Goal: Transaction & Acquisition: Download file/media

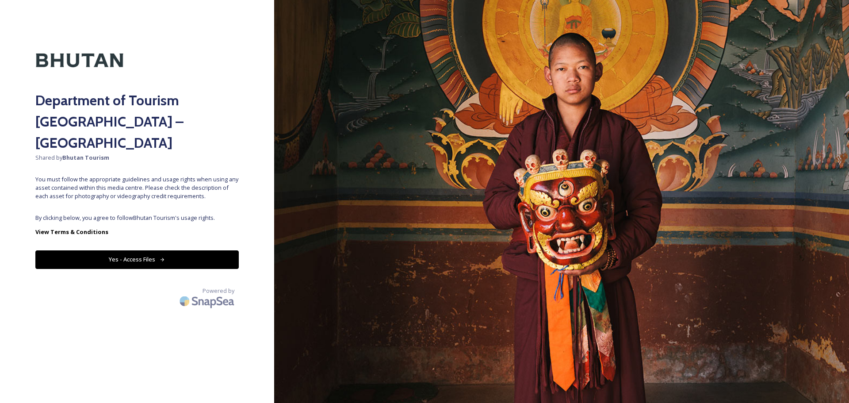
click at [208, 250] on button "Yes - Access Files" at bounding box center [136, 259] width 203 height 18
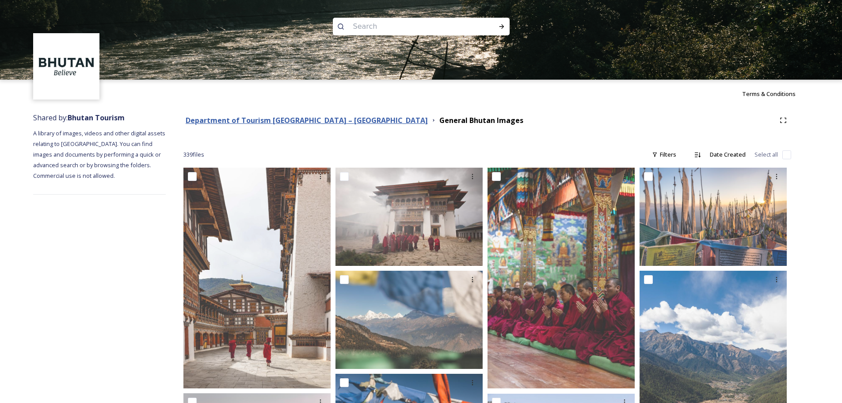
click at [332, 119] on strong "Department of Tourism [GEOGRAPHIC_DATA] – [GEOGRAPHIC_DATA]" at bounding box center [307, 120] width 242 height 10
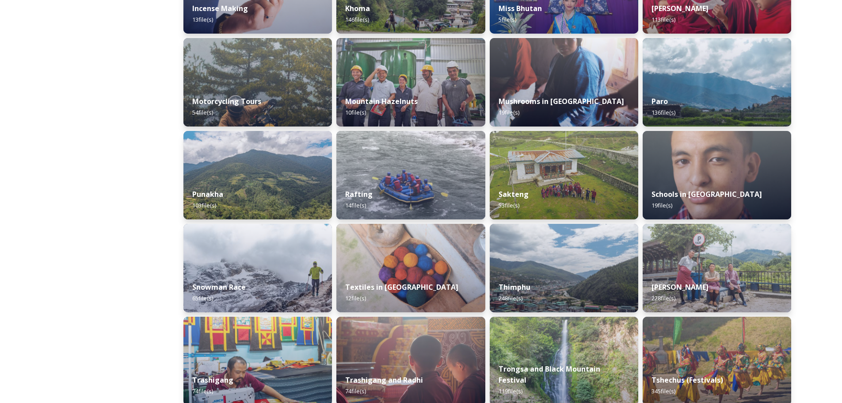
scroll to position [575, 0]
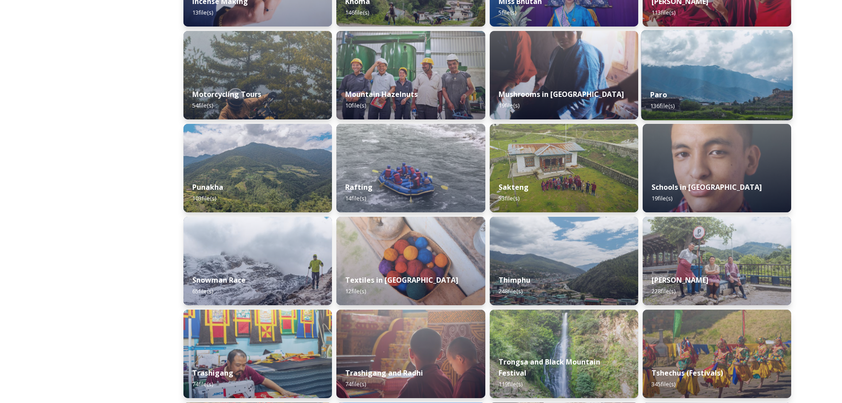
click at [703, 91] on div "Paro 136 file(s)" at bounding box center [717, 100] width 152 height 40
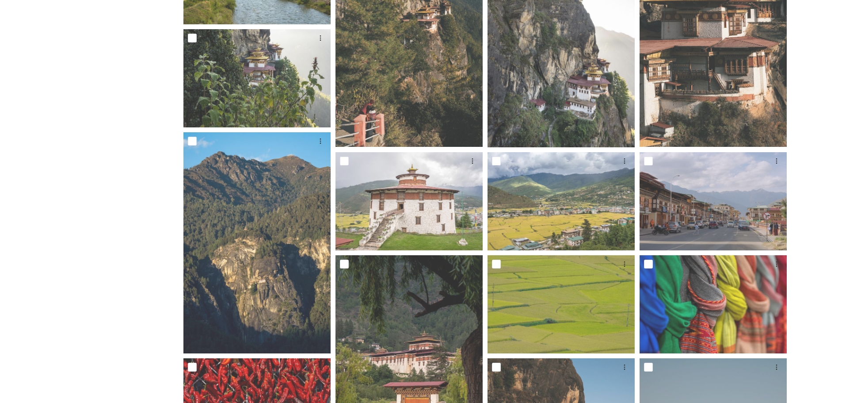
scroll to position [38, 0]
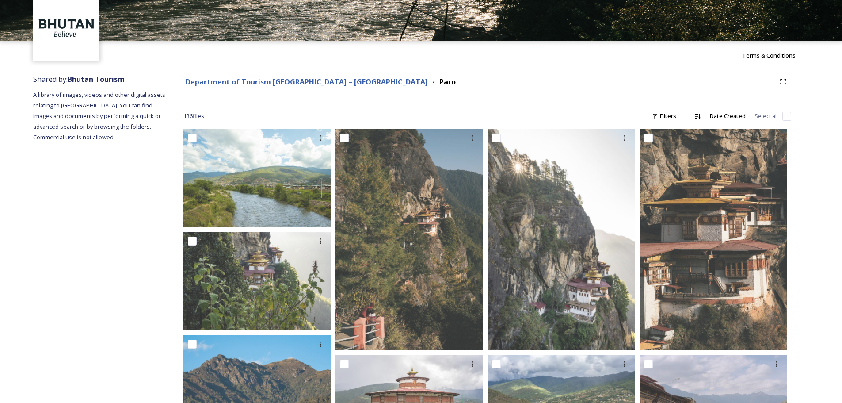
click at [330, 84] on strong "Department of Tourism [GEOGRAPHIC_DATA] – [GEOGRAPHIC_DATA]" at bounding box center [307, 82] width 242 height 10
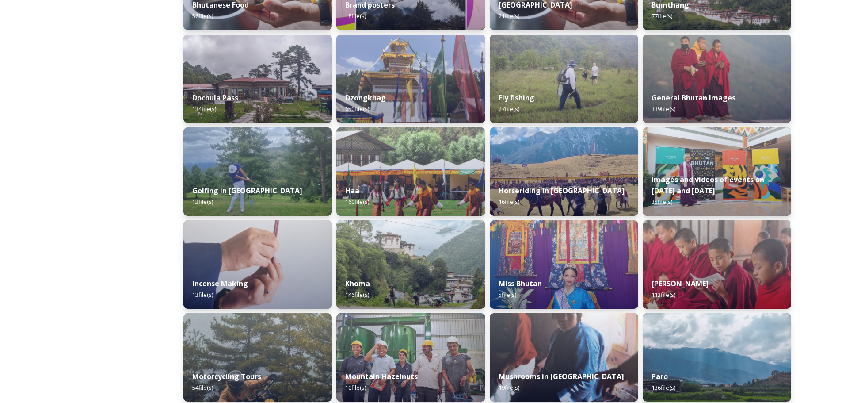
scroll to position [291, 0]
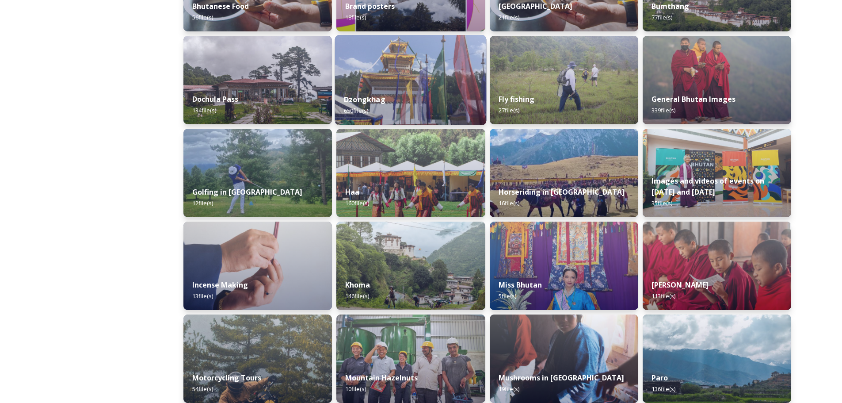
click at [397, 101] on div "Dzongkhag 650 file(s)" at bounding box center [411, 105] width 152 height 40
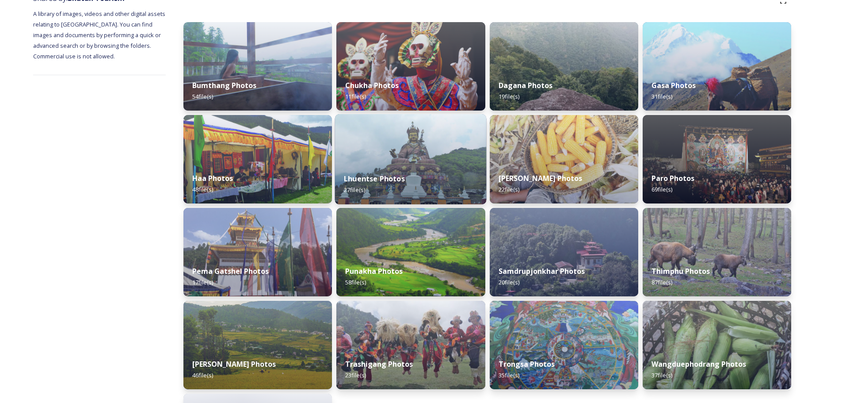
scroll to position [133, 0]
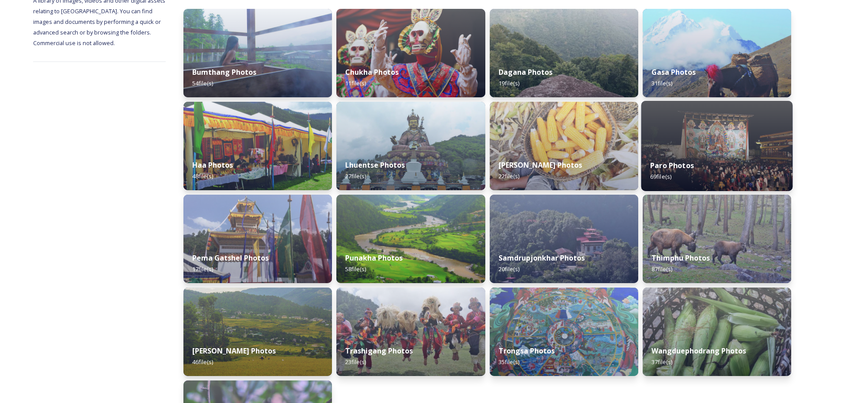
click at [703, 150] on img at bounding box center [717, 146] width 152 height 90
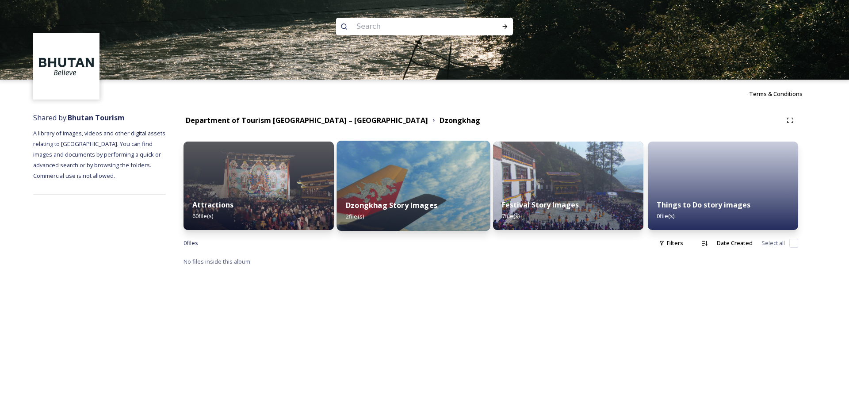
click at [408, 171] on img at bounding box center [413, 186] width 153 height 90
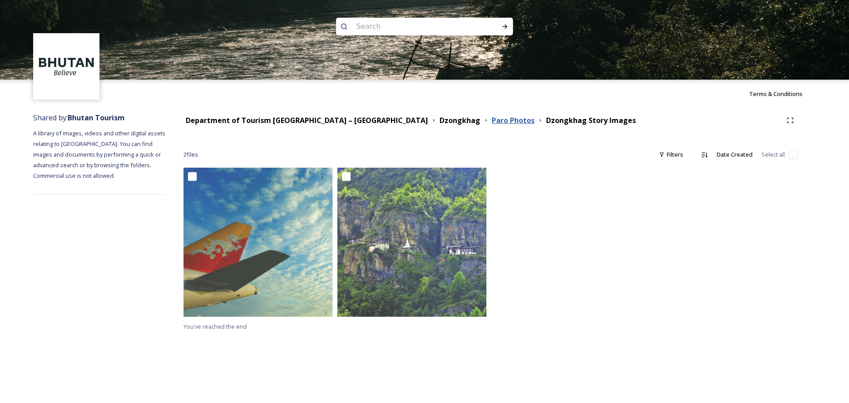
click at [492, 118] on strong "Paro Photos" at bounding box center [513, 120] width 43 height 10
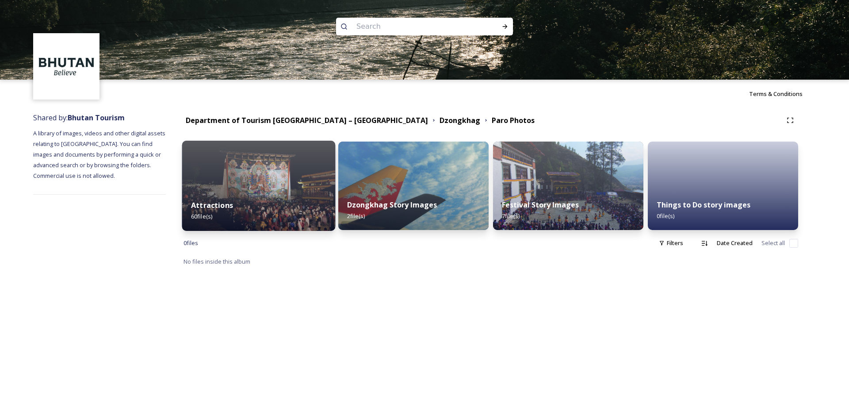
click at [236, 190] on img at bounding box center [258, 186] width 153 height 90
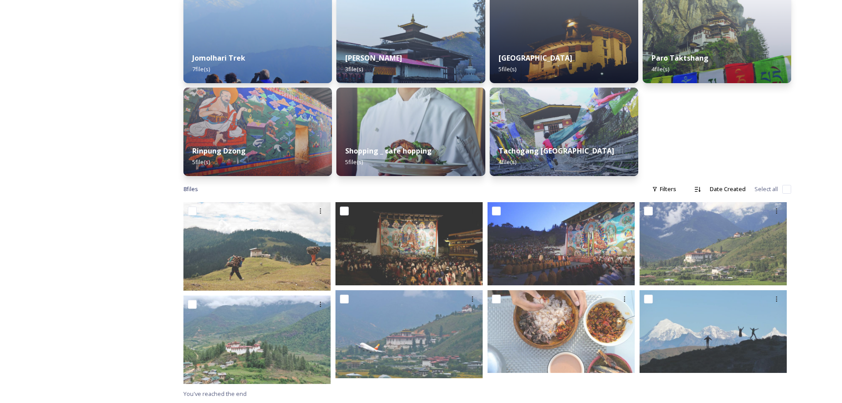
scroll to position [240, 0]
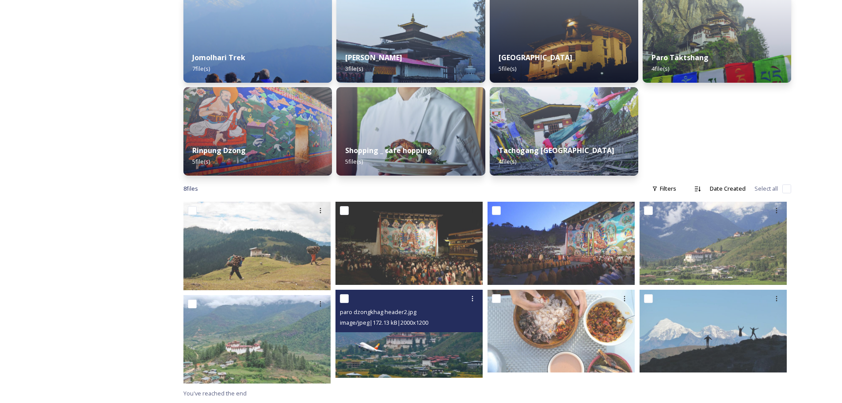
click at [395, 352] on img at bounding box center [408, 334] width 147 height 88
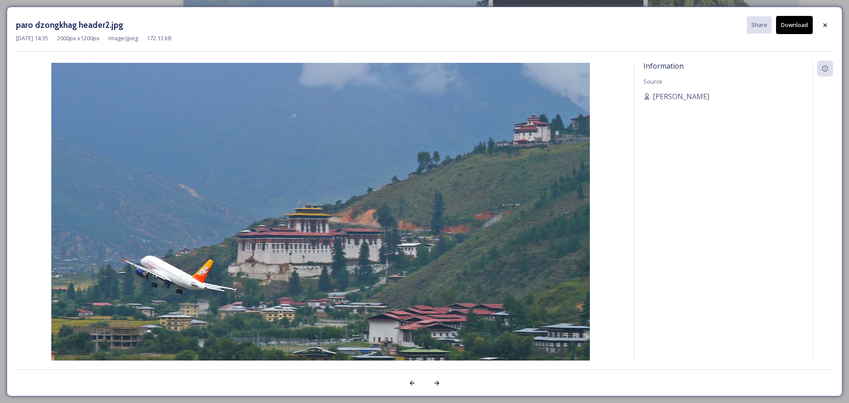
click at [788, 27] on button "Download" at bounding box center [794, 25] width 37 height 18
click at [831, 28] on div at bounding box center [825, 25] width 16 height 16
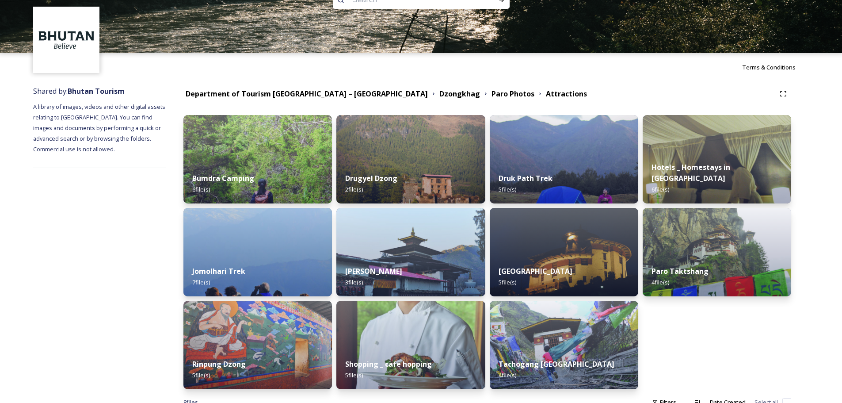
scroll to position [19, 0]
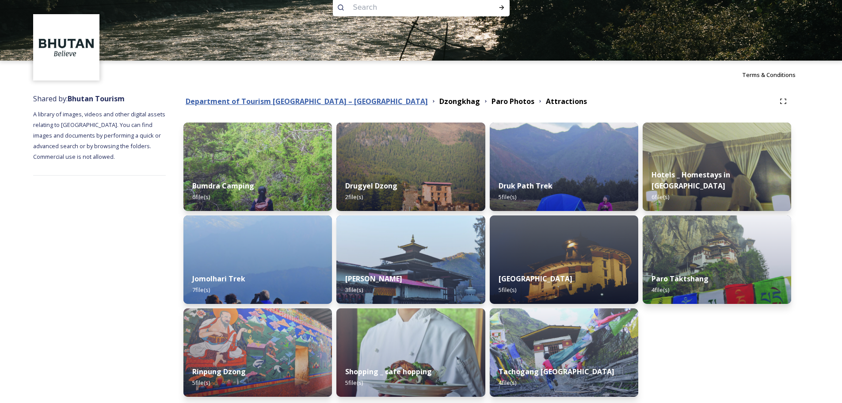
click at [315, 102] on strong "Department of Tourism [GEOGRAPHIC_DATA] – [GEOGRAPHIC_DATA]" at bounding box center [307, 101] width 242 height 10
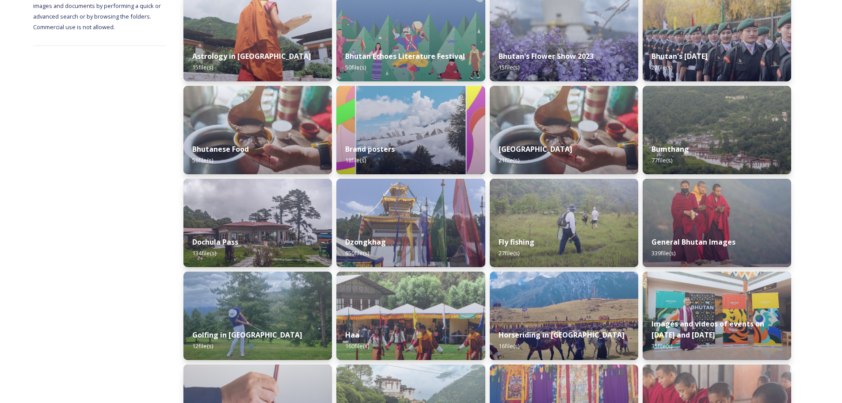
scroll to position [177, 0]
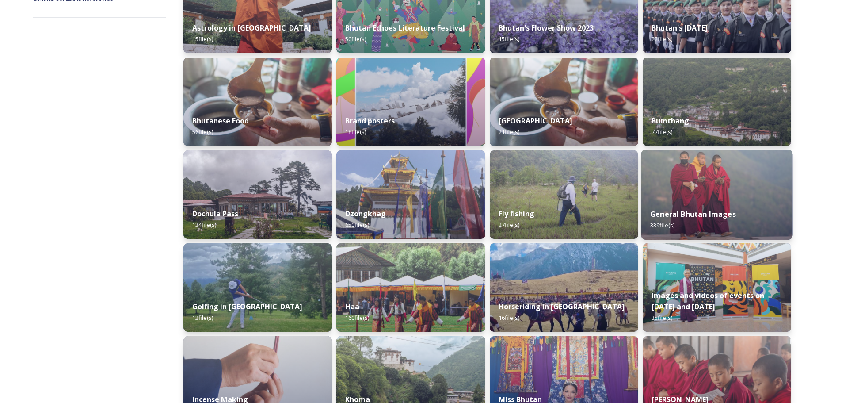
click at [695, 202] on div "General Bhutan Images 339 file(s)" at bounding box center [717, 219] width 152 height 40
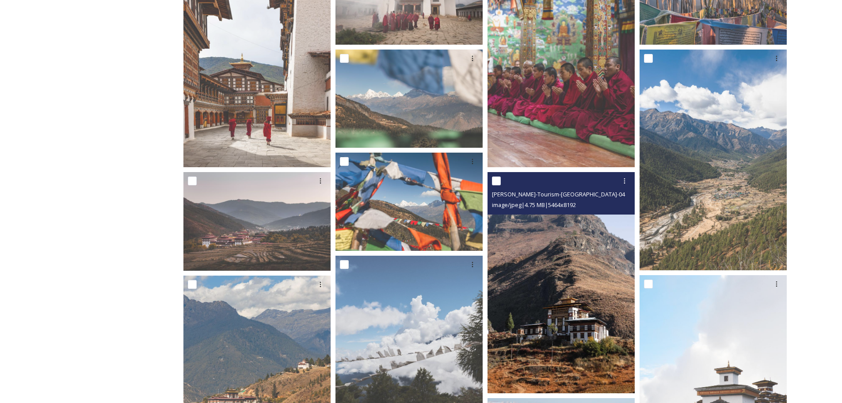
scroll to position [133, 0]
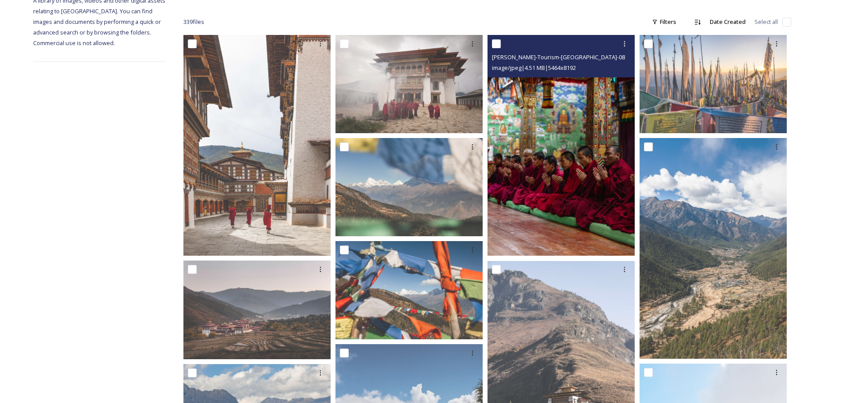
click at [580, 166] on img at bounding box center [561, 145] width 147 height 221
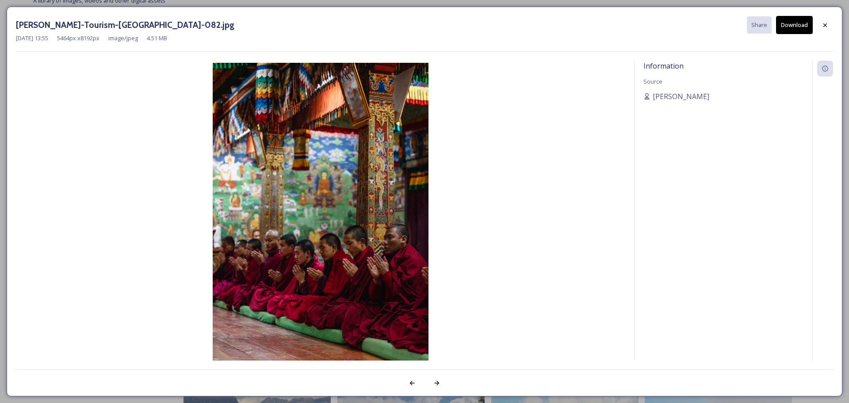
click at [792, 29] on button "Download" at bounding box center [794, 25] width 37 height 18
click at [821, 24] on icon at bounding box center [824, 25] width 7 height 7
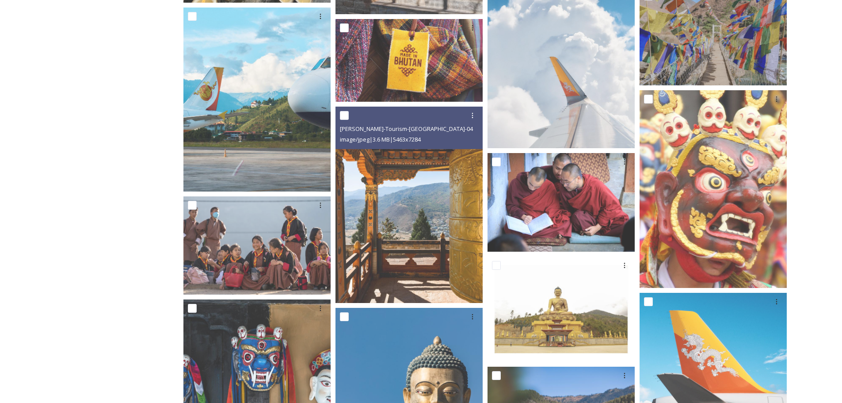
scroll to position [2608, 0]
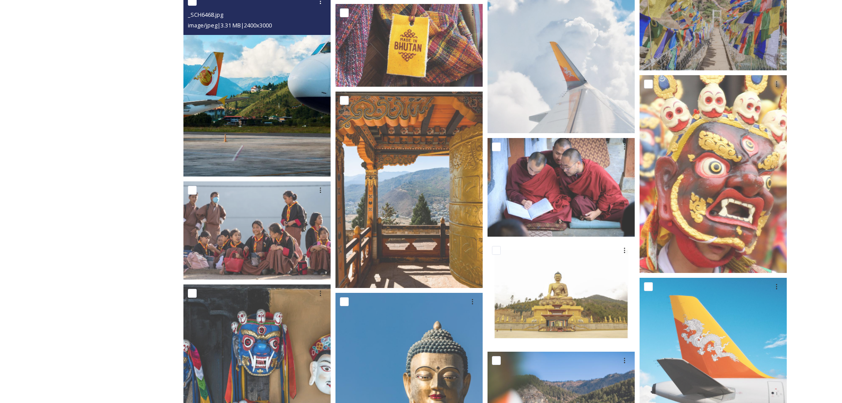
click at [263, 126] on img at bounding box center [256, 84] width 147 height 184
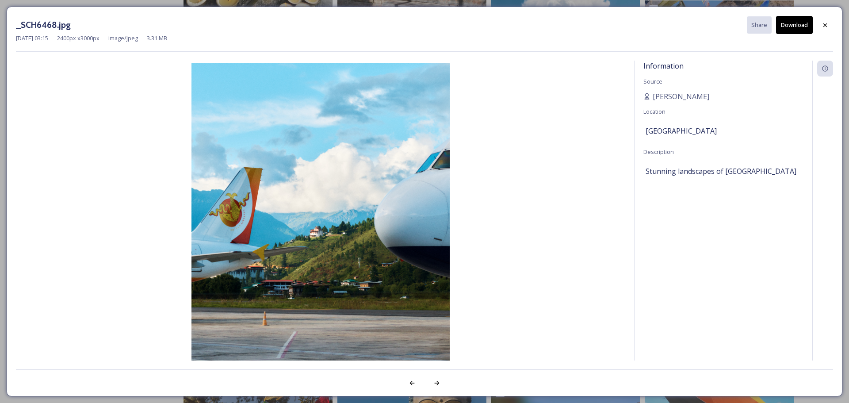
click at [796, 27] on button "Download" at bounding box center [794, 25] width 37 height 18
click at [824, 27] on icon at bounding box center [824, 25] width 7 height 7
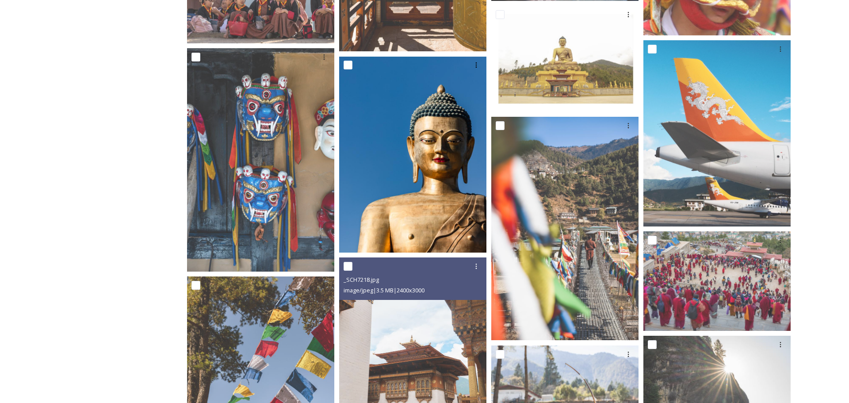
scroll to position [2873, 0]
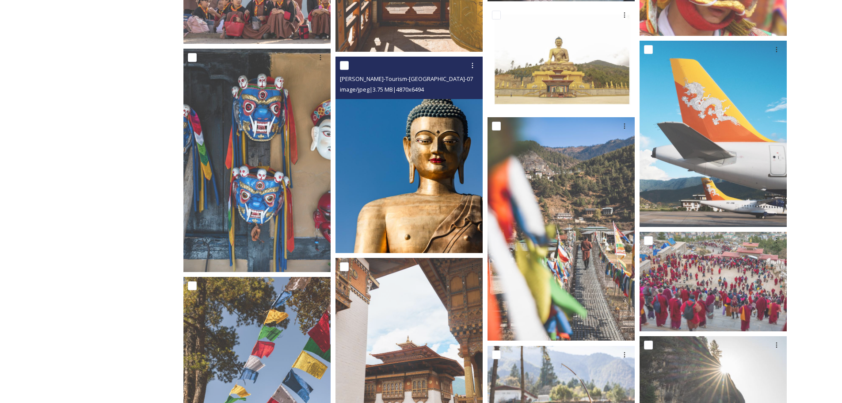
click at [416, 213] on img at bounding box center [408, 155] width 147 height 196
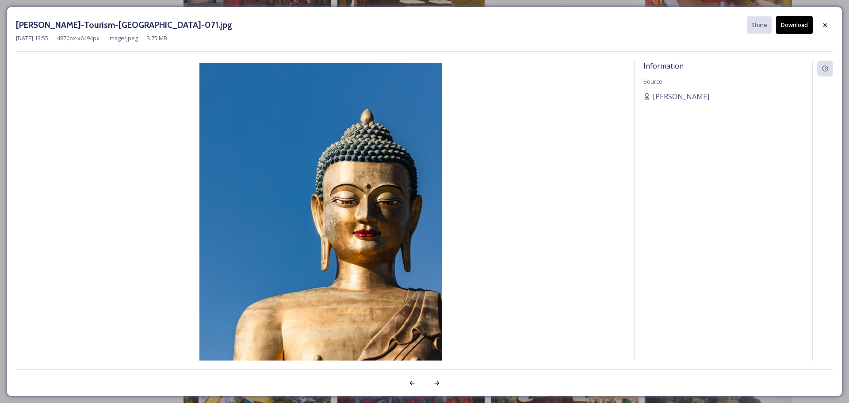
click at [795, 27] on button "Download" at bounding box center [794, 25] width 37 height 18
